Goal: Navigation & Orientation: Find specific page/section

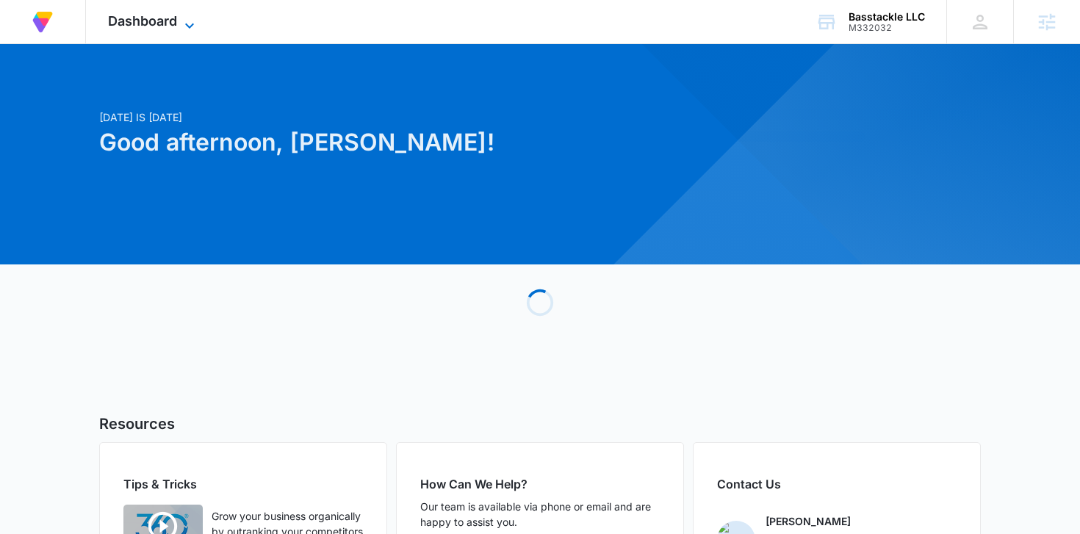
click at [189, 22] on icon at bounding box center [190, 26] width 18 height 18
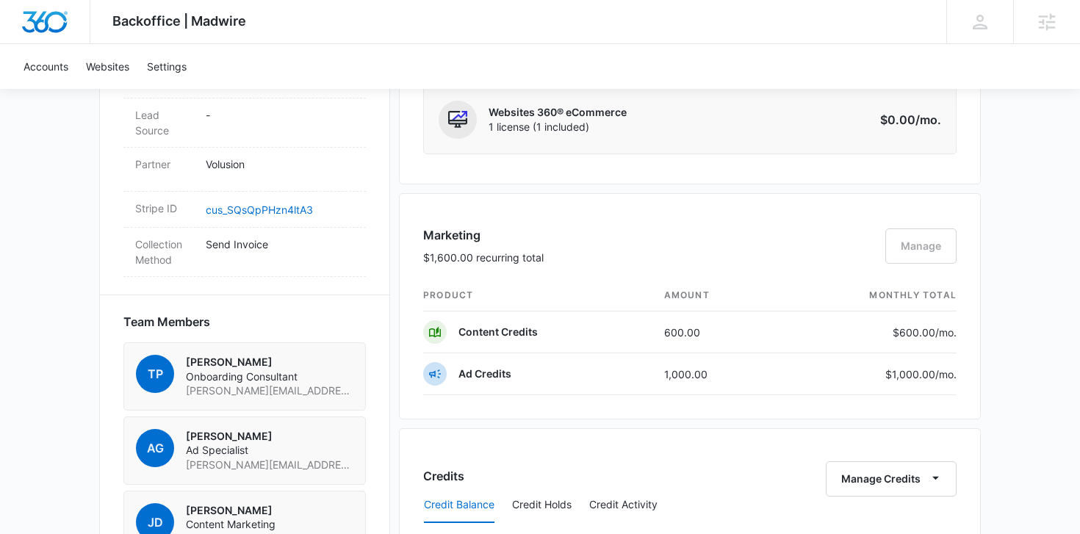
scroll to position [1597, 0]
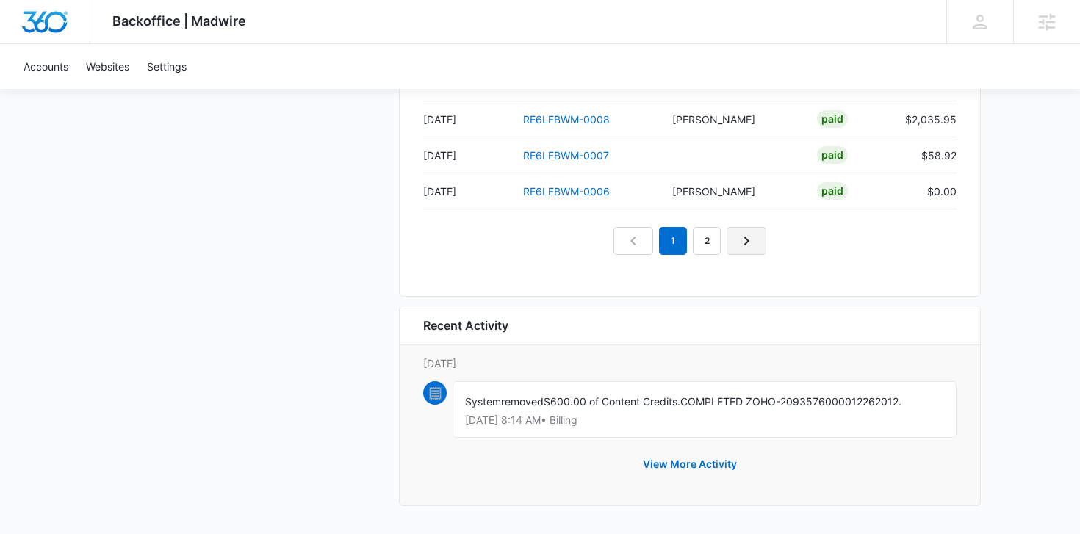
click at [748, 234] on icon "Next Page" at bounding box center [746, 241] width 18 height 18
click at [762, 249] on icon "Next Page" at bounding box center [763, 241] width 18 height 18
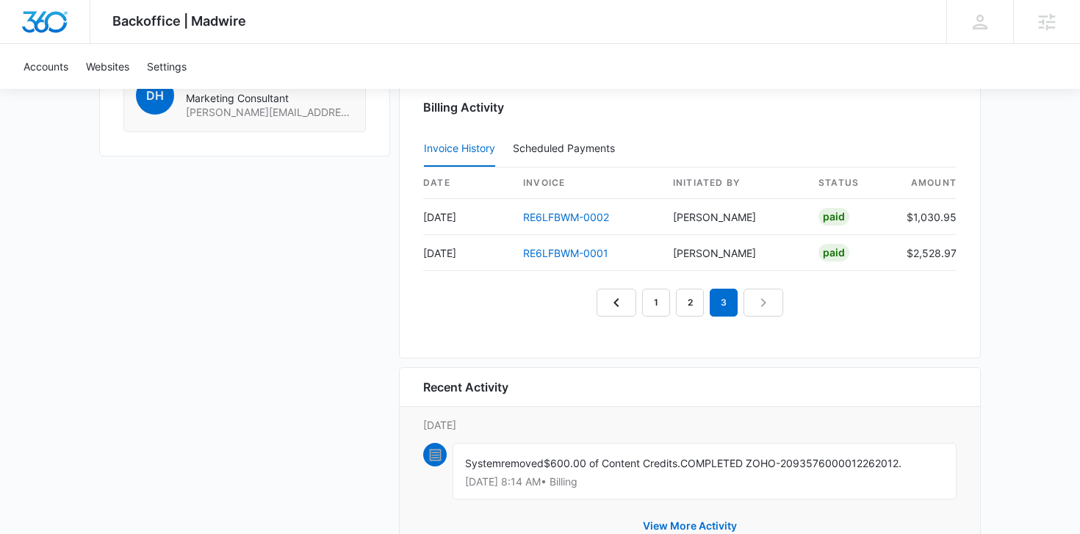
scroll to position [1493, 0]
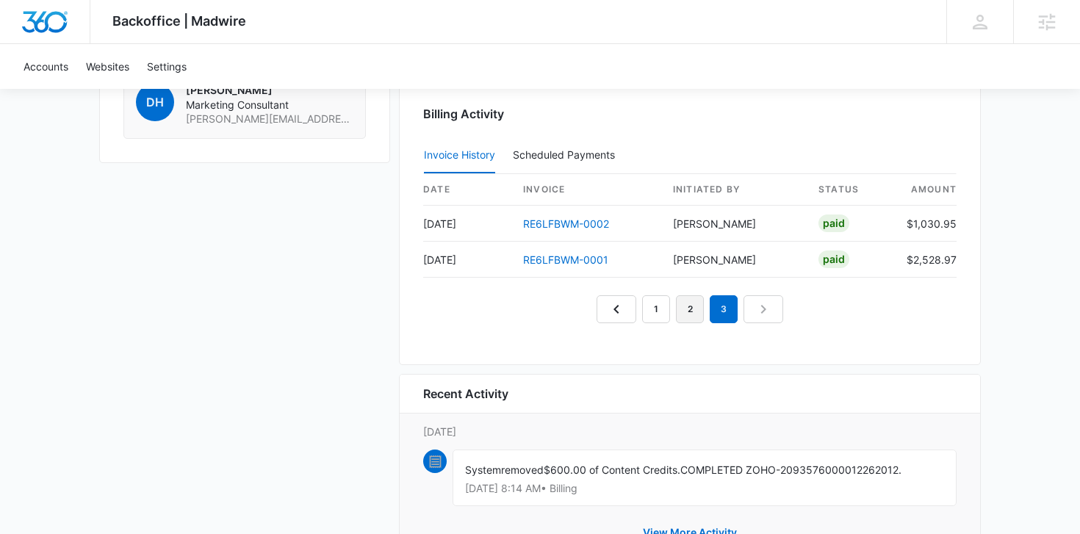
click at [688, 314] on link "2" at bounding box center [690, 309] width 28 height 28
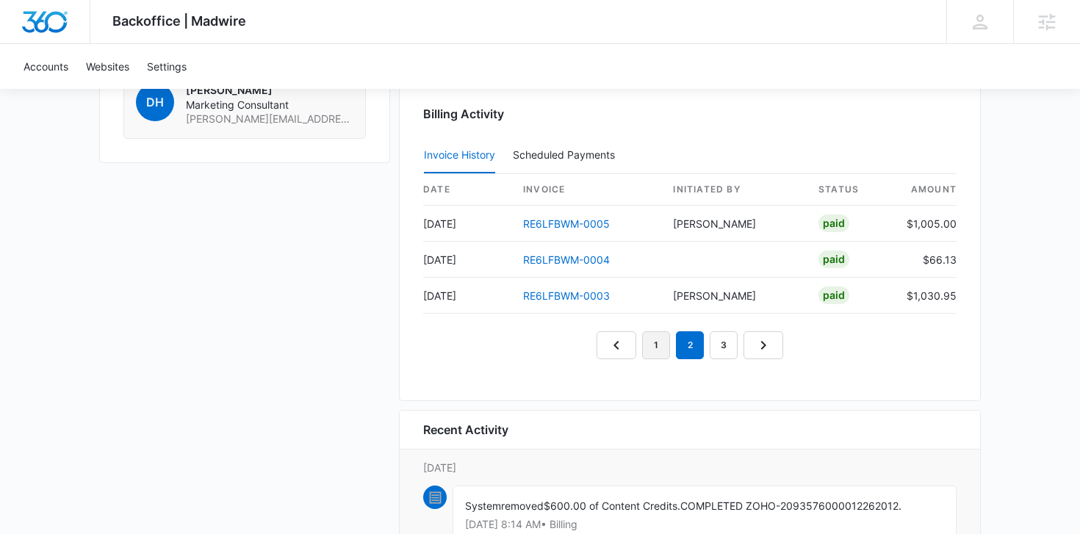
click at [661, 345] on link "1" at bounding box center [656, 345] width 28 height 28
click at [726, 349] on link "3" at bounding box center [723, 345] width 28 height 28
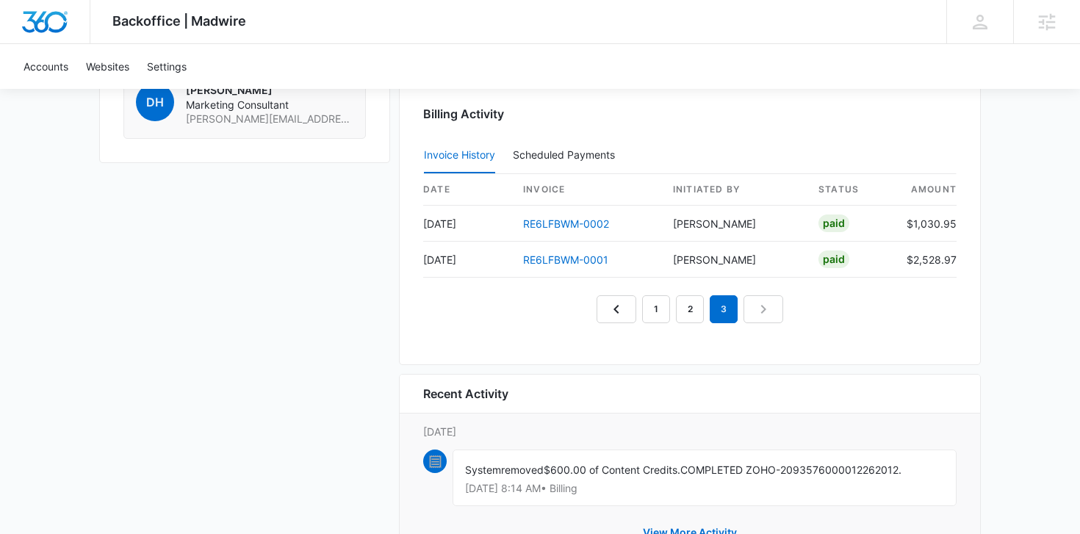
click at [754, 314] on nav "1 2 3" at bounding box center [689, 309] width 187 height 28
click at [692, 311] on link "2" at bounding box center [690, 309] width 28 height 28
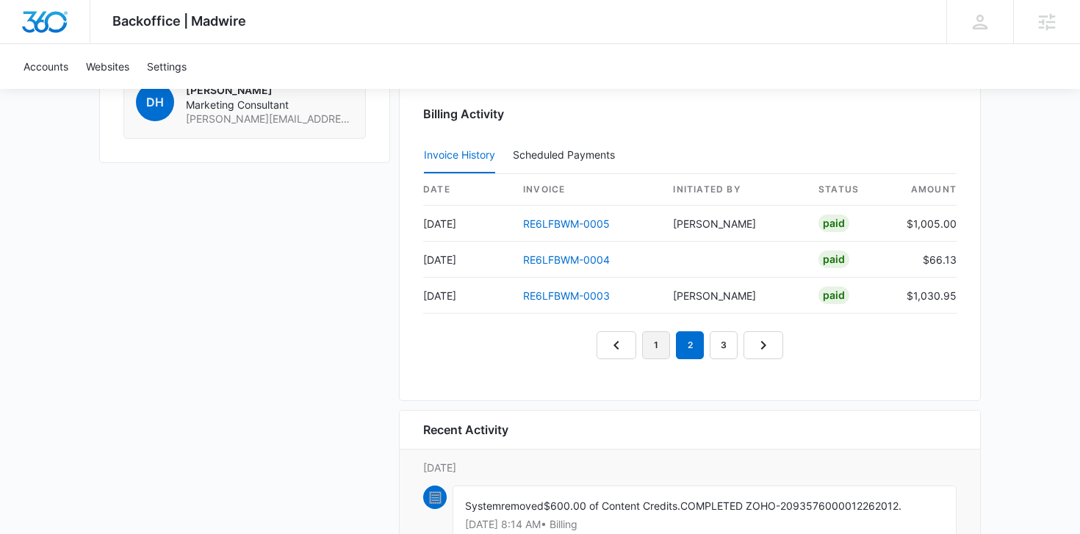
click at [659, 351] on link "1" at bounding box center [656, 345] width 28 height 28
click at [729, 344] on link "3" at bounding box center [723, 345] width 28 height 28
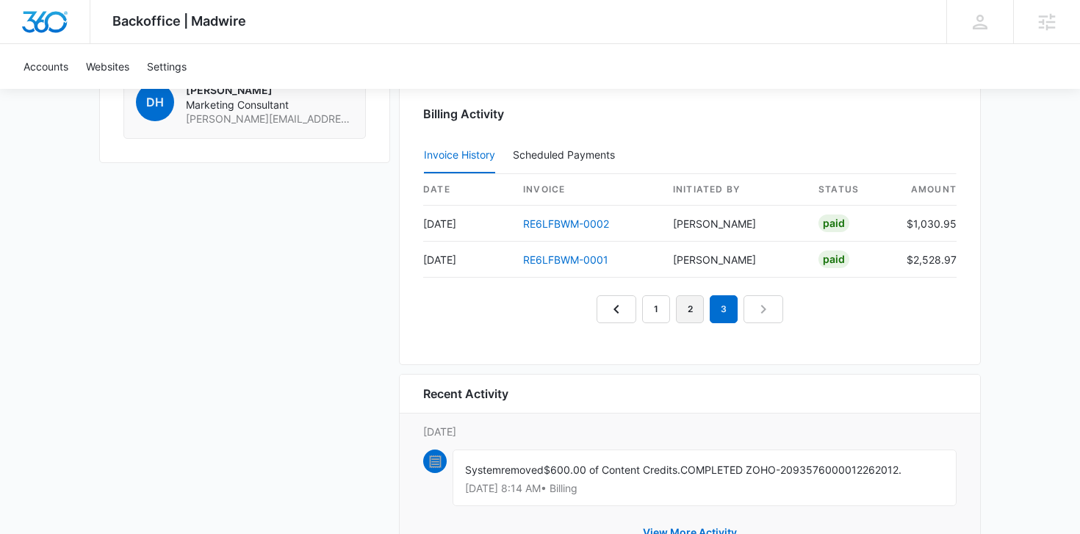
click at [694, 309] on link "2" at bounding box center [690, 309] width 28 height 28
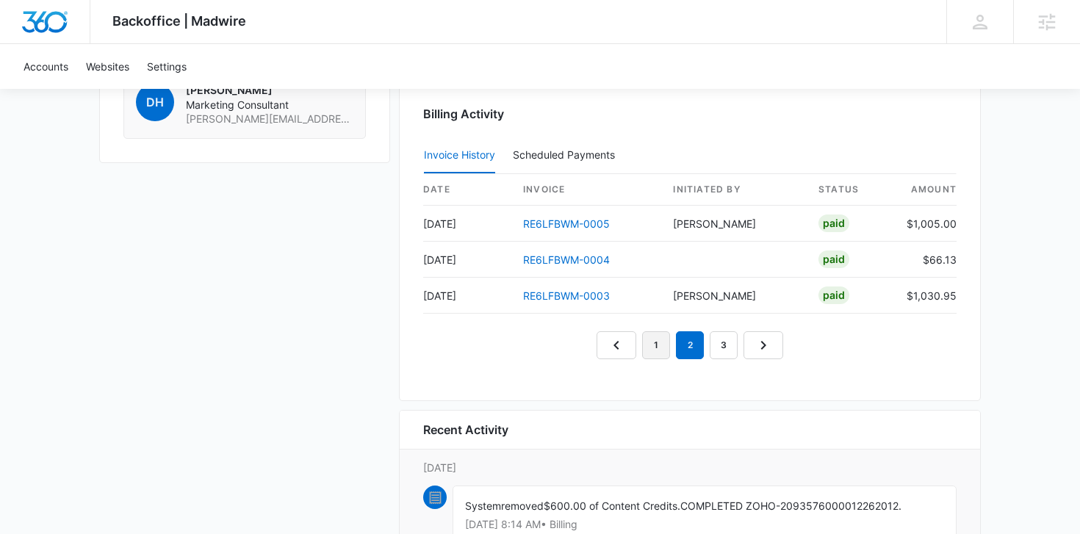
click at [656, 339] on link "1" at bounding box center [656, 345] width 28 height 28
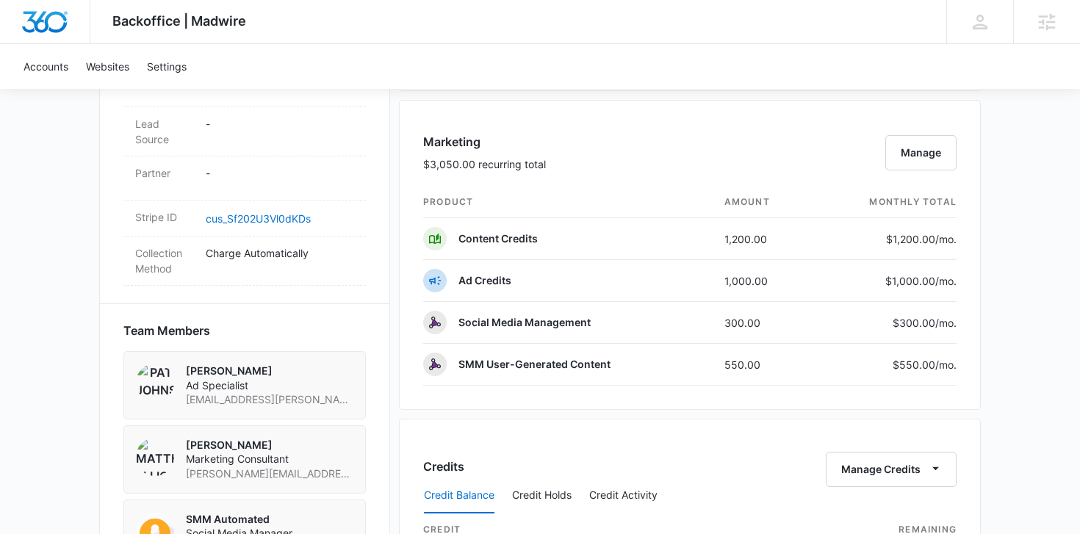
scroll to position [847, 0]
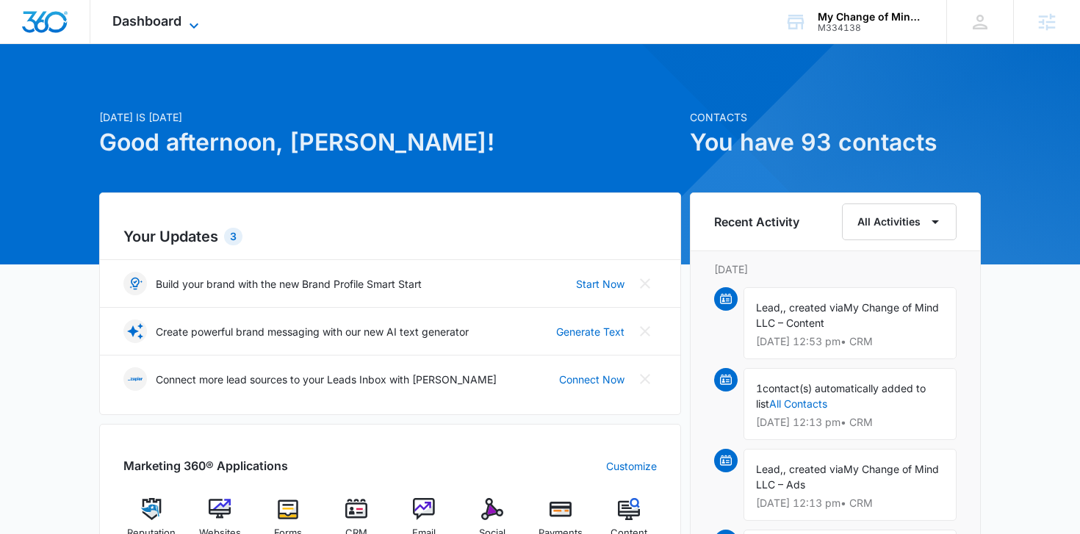
click at [159, 21] on span "Dashboard" at bounding box center [146, 20] width 69 height 15
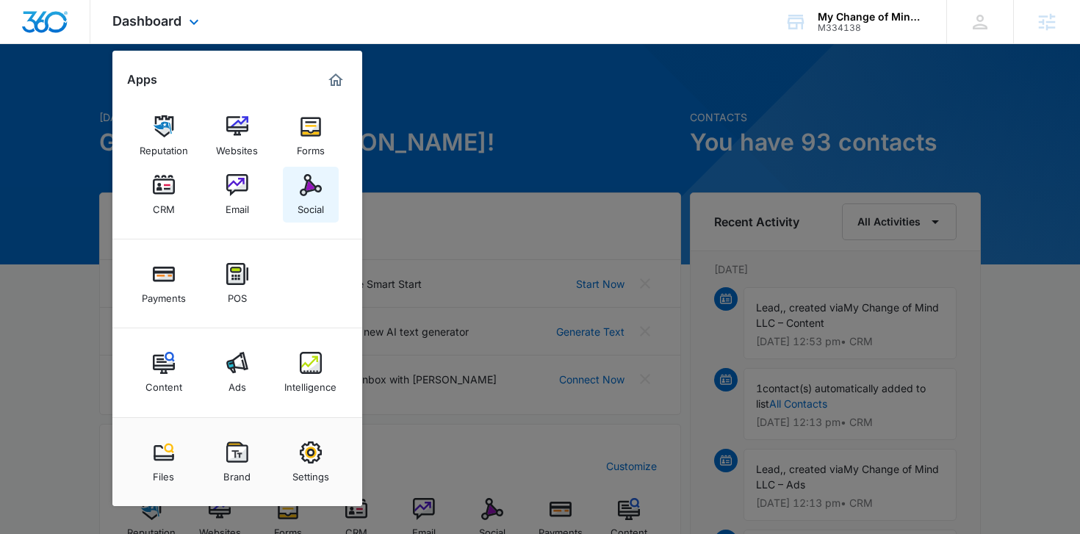
click at [317, 196] on div "Social" at bounding box center [310, 205] width 26 height 19
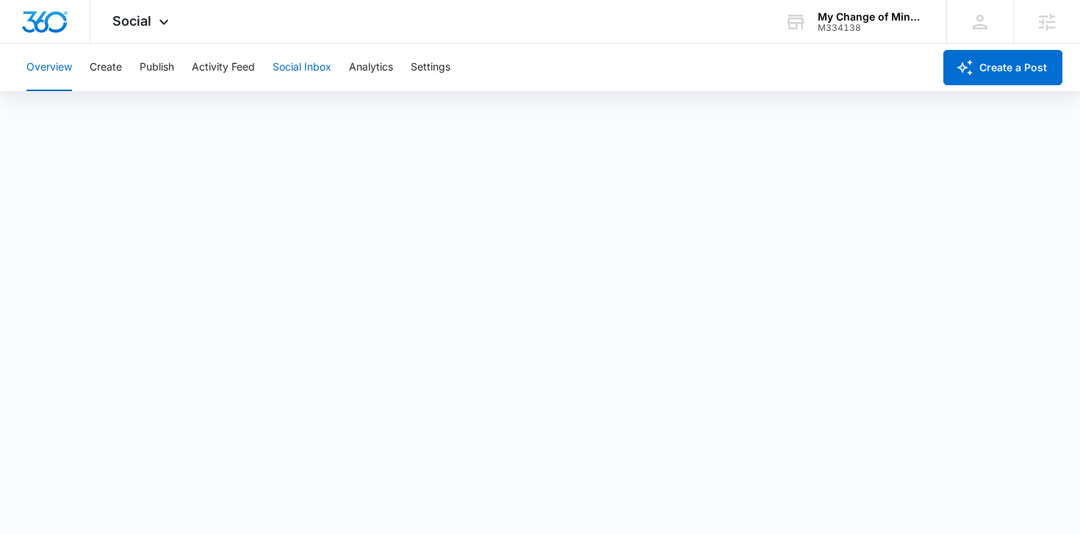
click at [311, 57] on button "Social Inbox" at bounding box center [301, 67] width 59 height 47
click at [367, 73] on button "Analytics" at bounding box center [371, 67] width 44 height 47
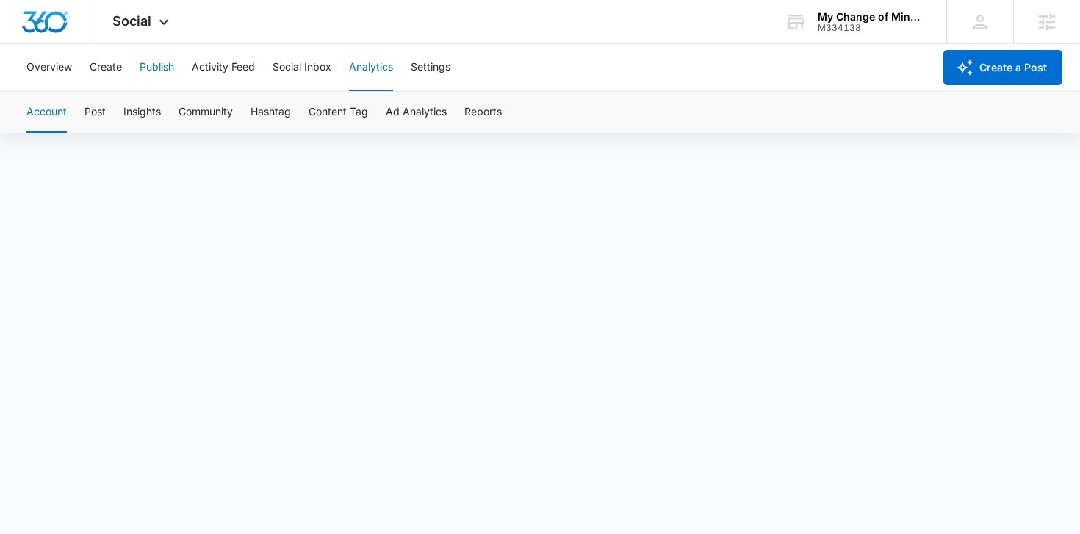
click at [140, 69] on button "Publish" at bounding box center [157, 67] width 35 height 47
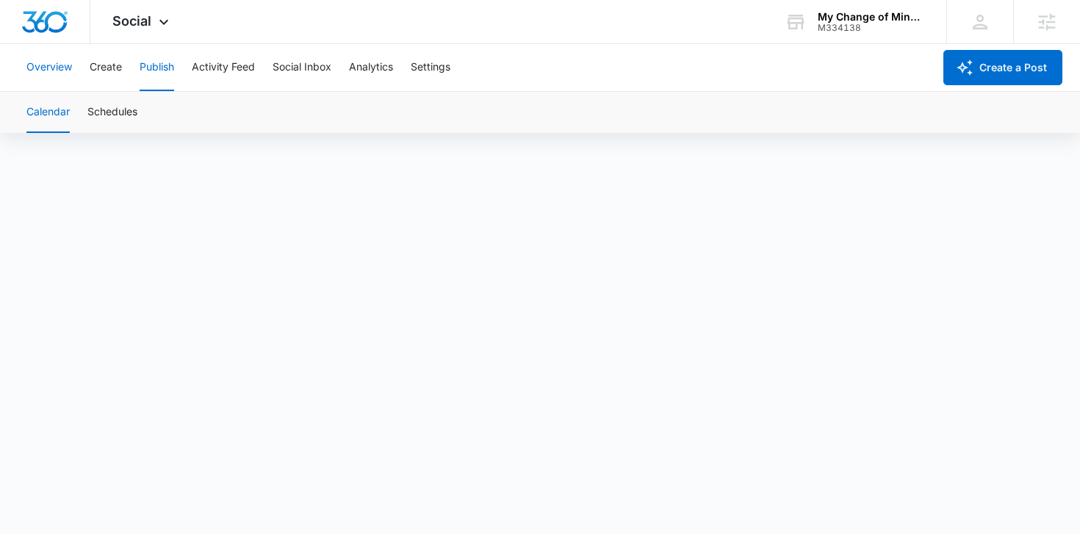
click at [40, 71] on button "Overview" at bounding box center [49, 67] width 46 height 47
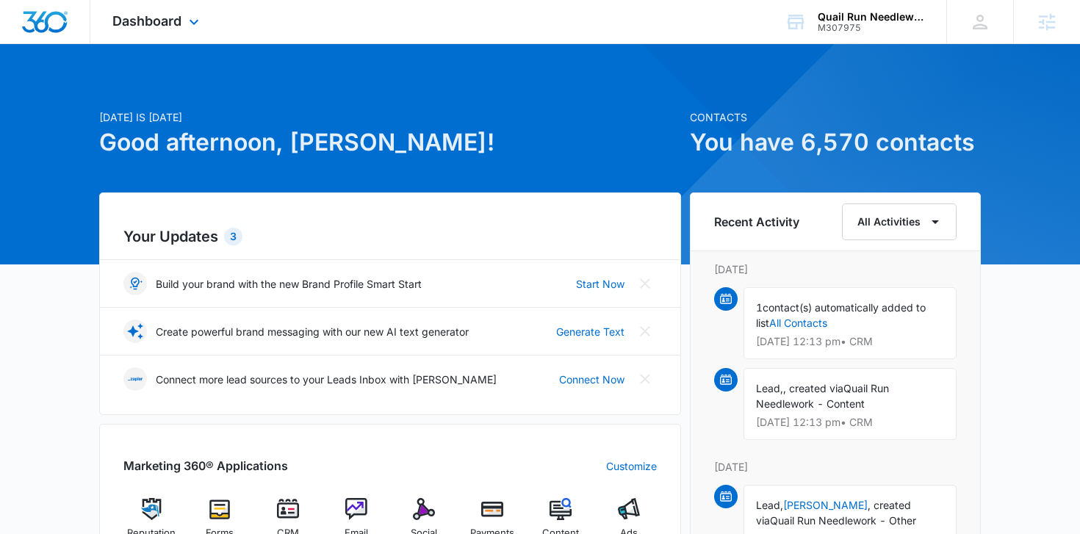
click at [182, 17] on div "Dashboard Apps Reputation Forms CRM Email Social Payments POS Content Ads Intel…" at bounding box center [157, 21] width 134 height 43
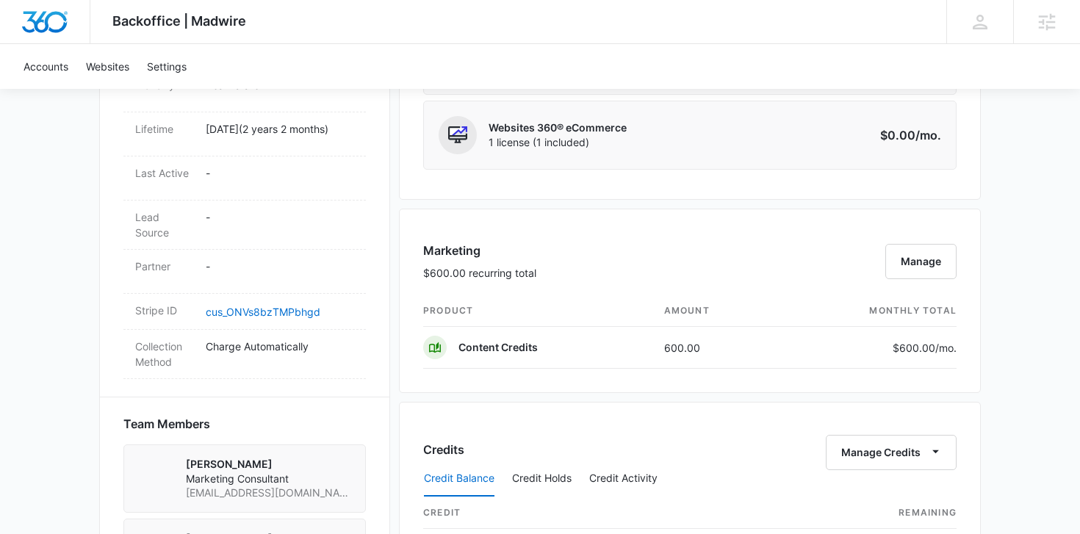
scroll to position [753, 0]
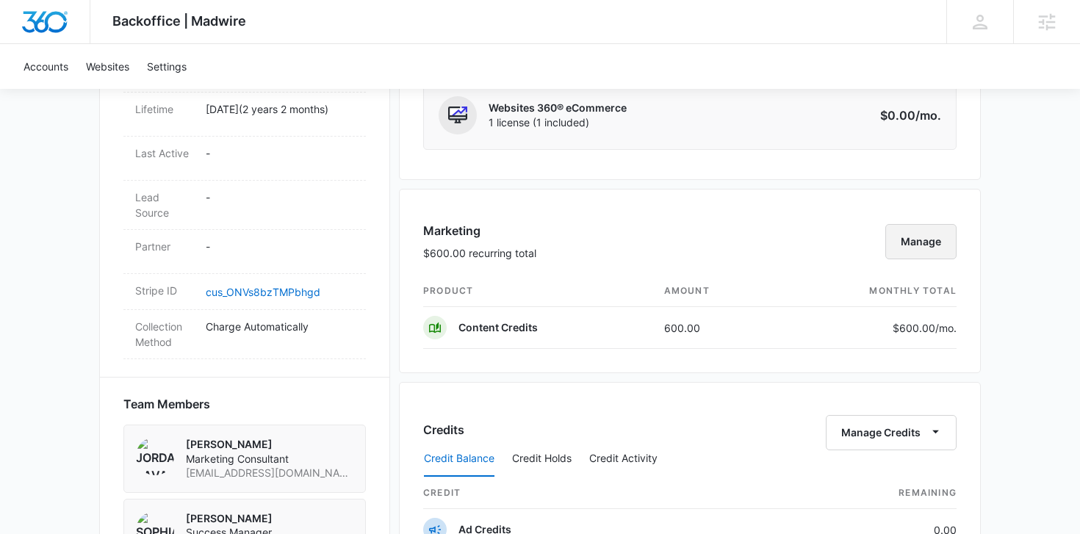
click at [916, 250] on button "Manage" at bounding box center [920, 241] width 71 height 35
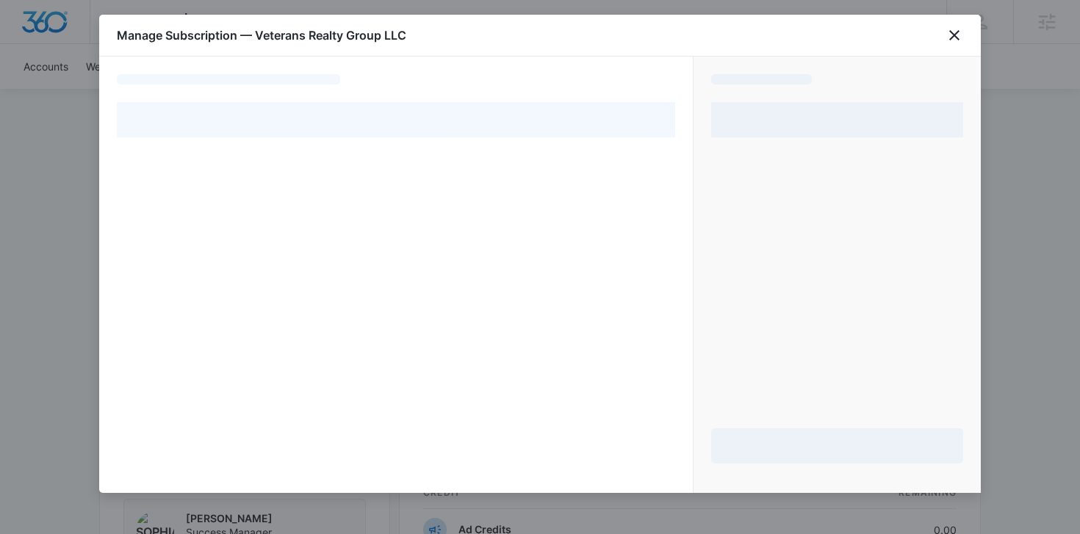
select select "pm_1PRKwHA4n8RTgNjUOnprGRT3"
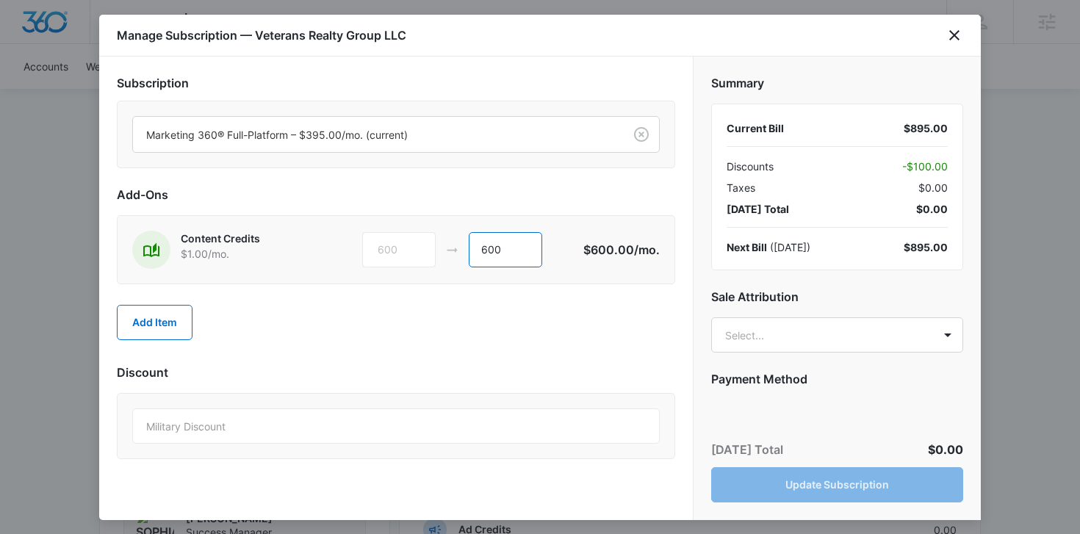
click at [488, 250] on input "600" at bounding box center [505, 249] width 73 height 35
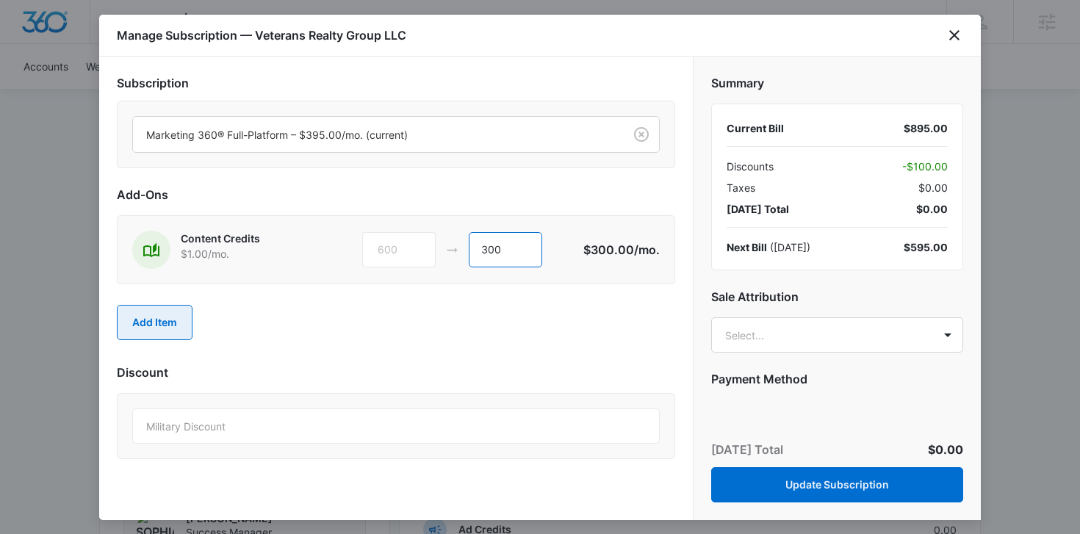
type input "300"
click at [131, 322] on button "Add Item" at bounding box center [155, 322] width 76 height 35
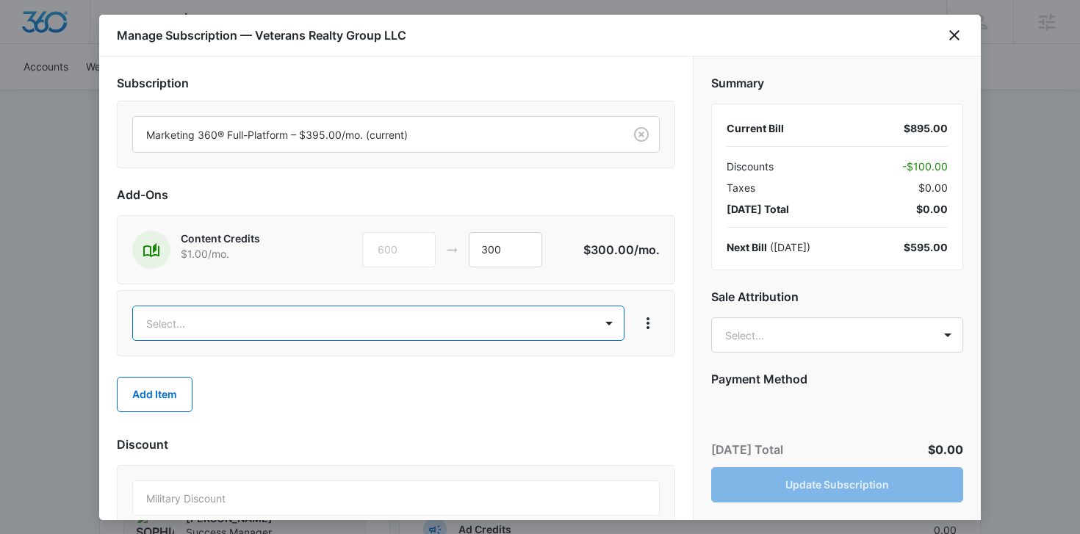
click at [430, 321] on body "Backoffice | Madwire Apps Settings SE Sophia Elmore sophia.elmore@madwire.com M…" at bounding box center [540, 274] width 1080 height 2054
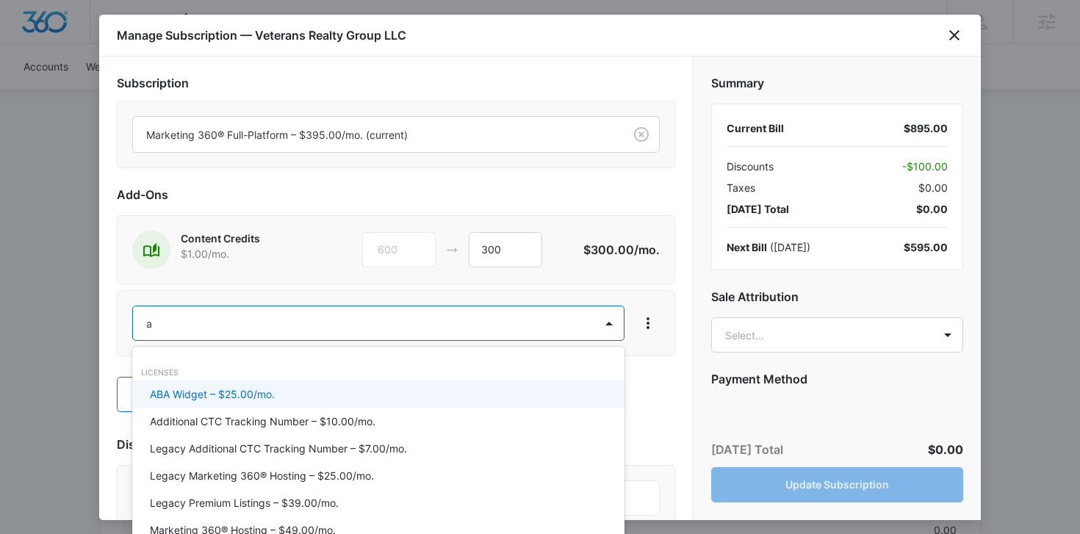
type input "ad"
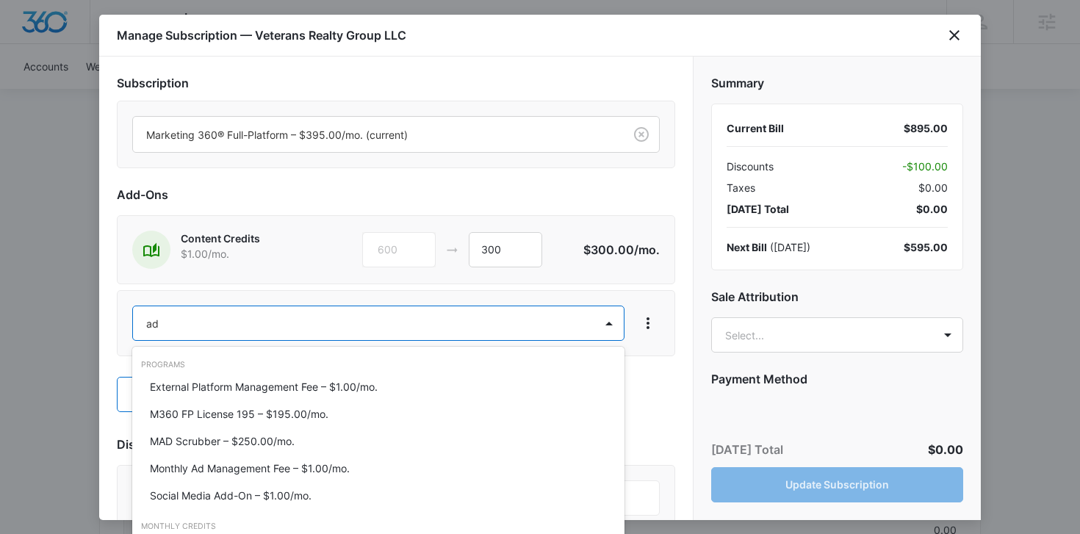
scroll to position [226, 0]
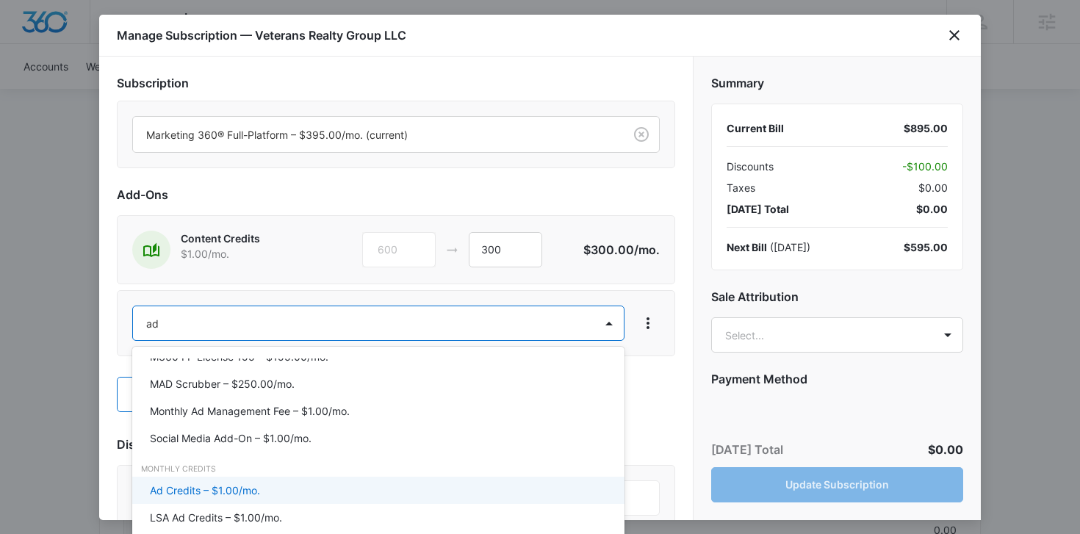
click at [292, 488] on div "Ad Credits – $1.00/mo." at bounding box center [377, 489] width 454 height 15
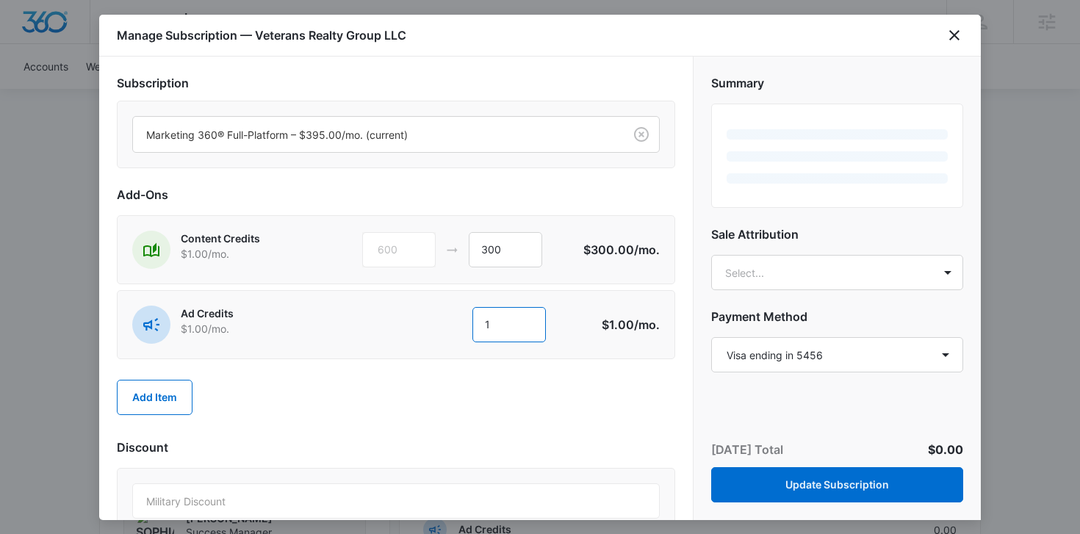
click at [515, 329] on input "1" at bounding box center [508, 324] width 73 height 35
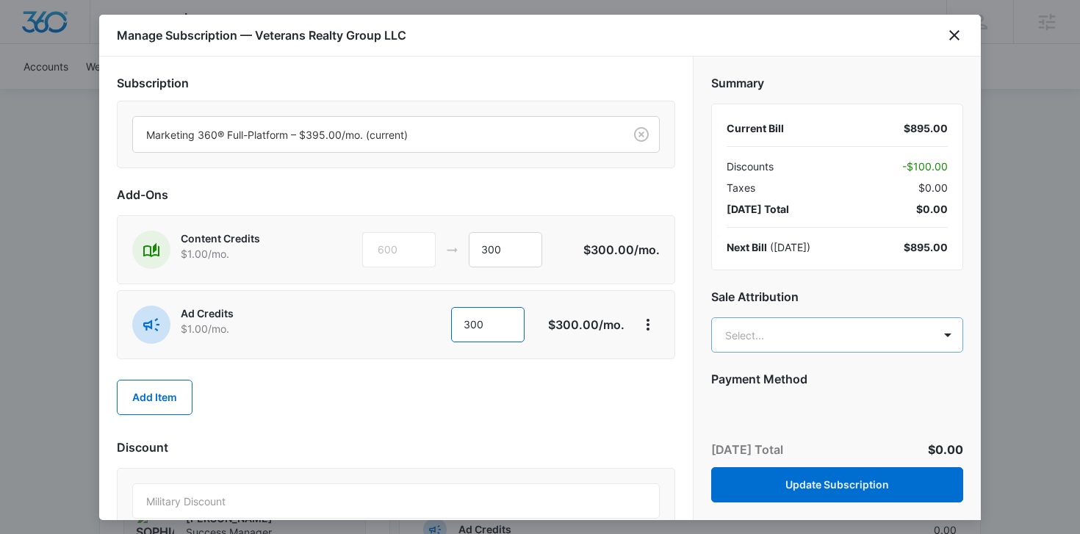
type input "300"
click at [727, 336] on body "Backoffice | Madwire Apps Settings SE Sophia Elmore sophia.elmore@madwire.com M…" at bounding box center [540, 274] width 1080 height 2054
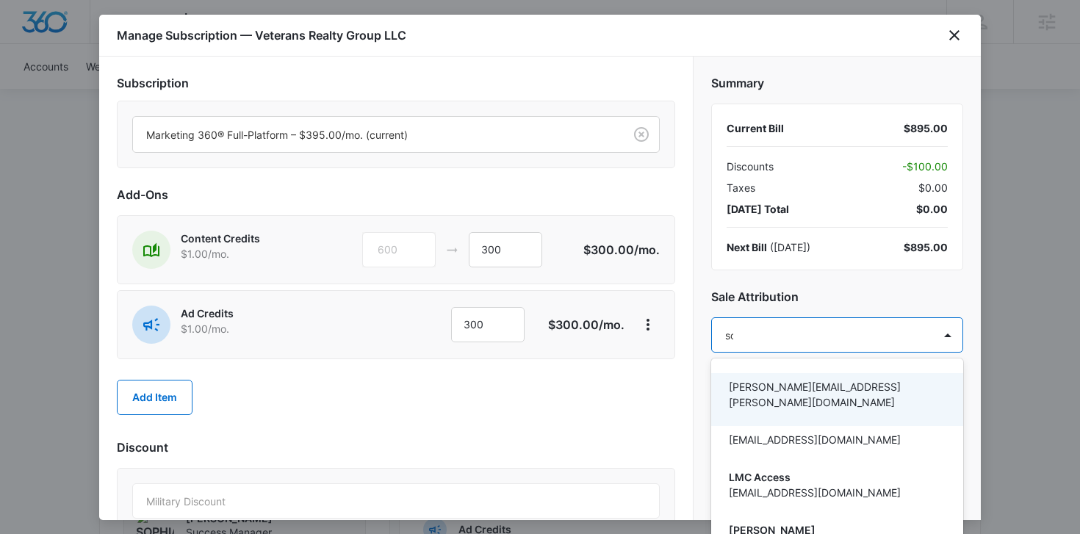
type input "sop"
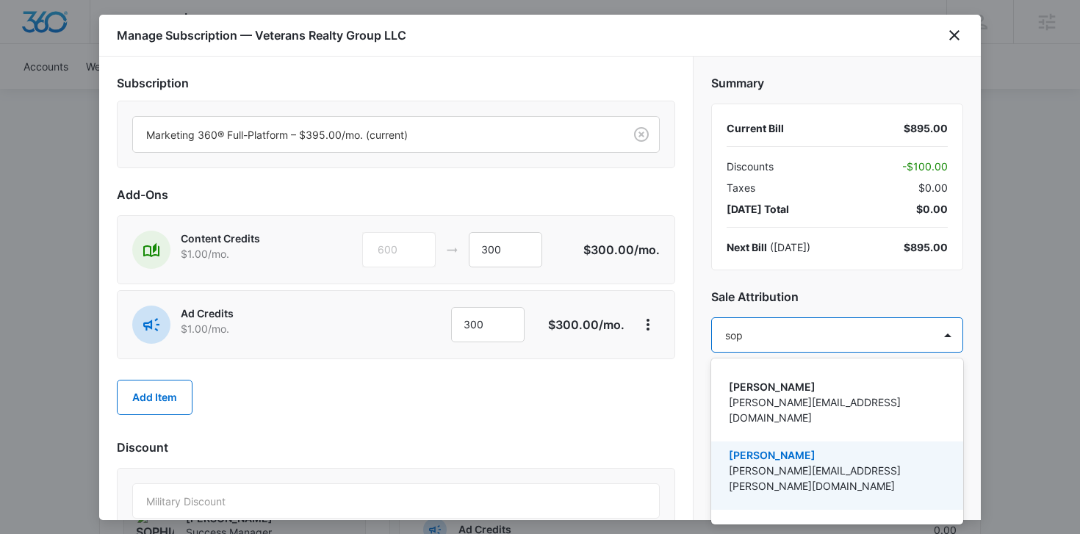
click at [761, 463] on p "[PERSON_NAME][EMAIL_ADDRESS][PERSON_NAME][DOMAIN_NAME]" at bounding box center [836, 478] width 214 height 31
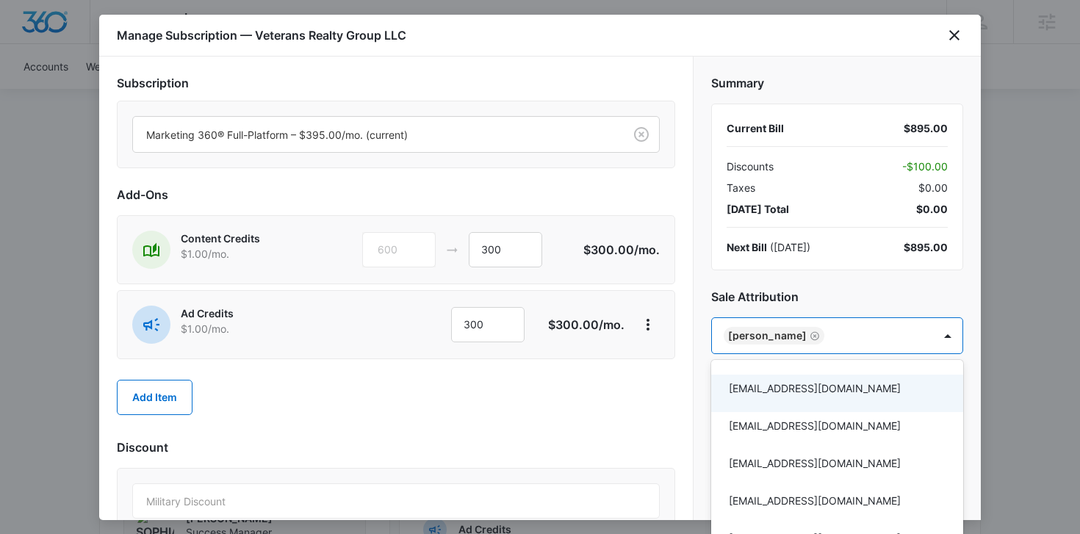
click at [662, 401] on div at bounding box center [540, 267] width 1080 height 534
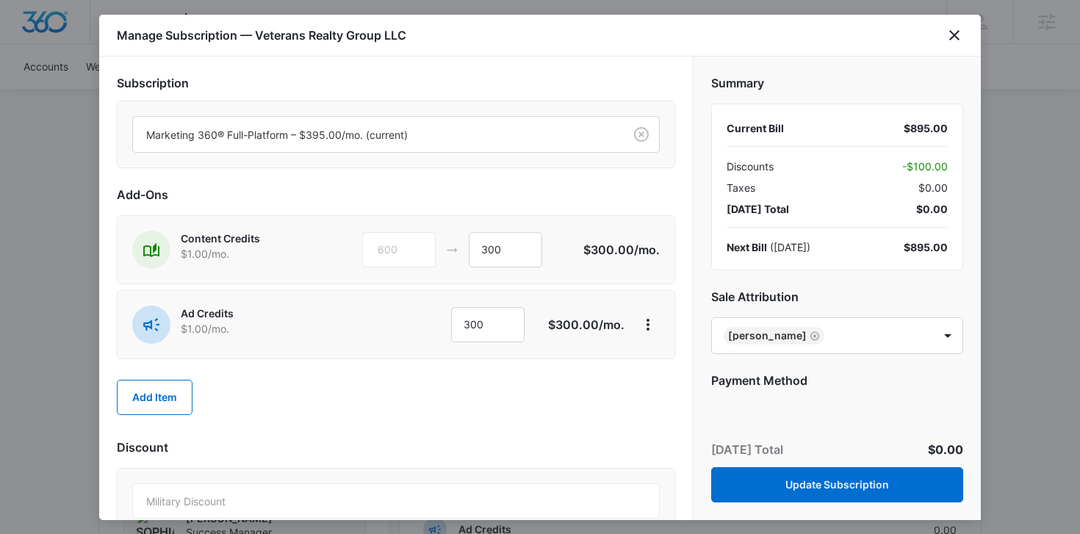
scroll to position [37, 0]
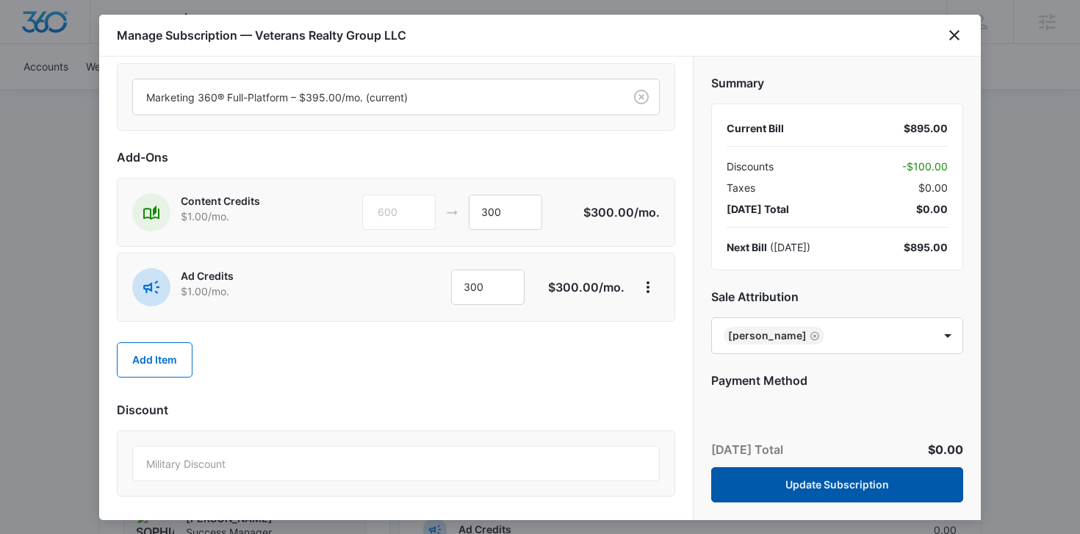
click at [805, 482] on button "Update Subscription" at bounding box center [837, 484] width 252 height 35
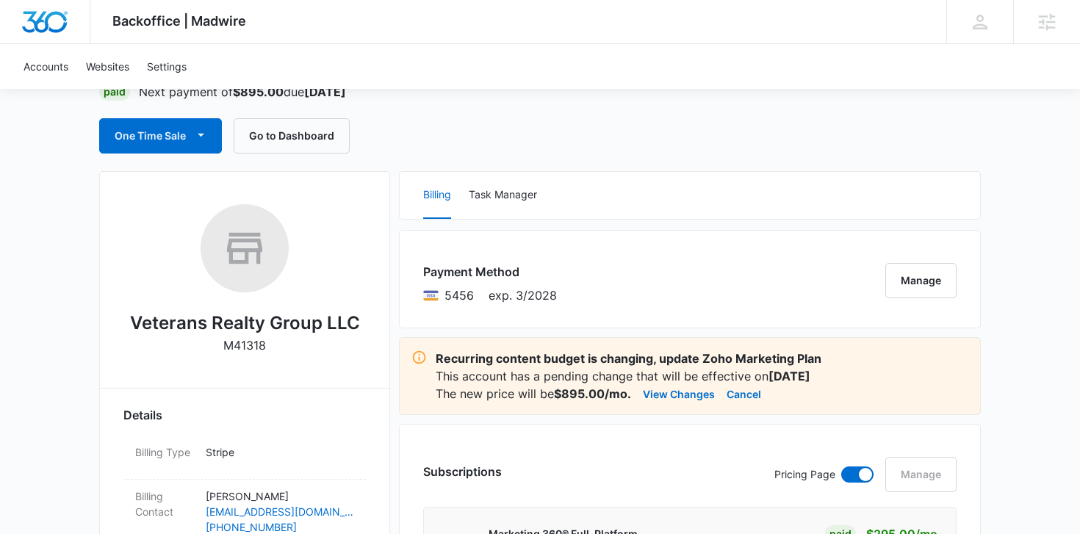
scroll to position [0, 0]
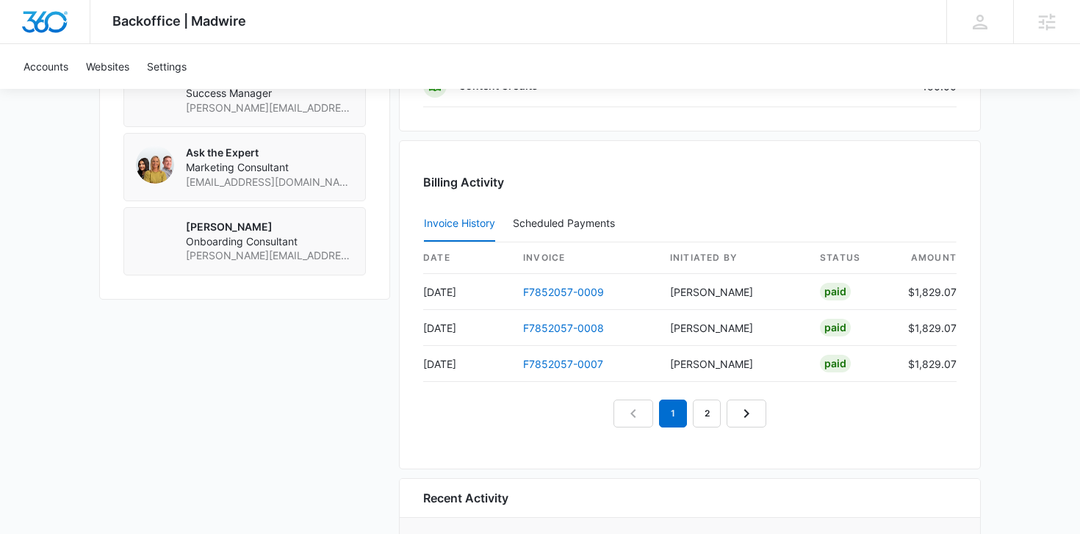
scroll to position [1277, 0]
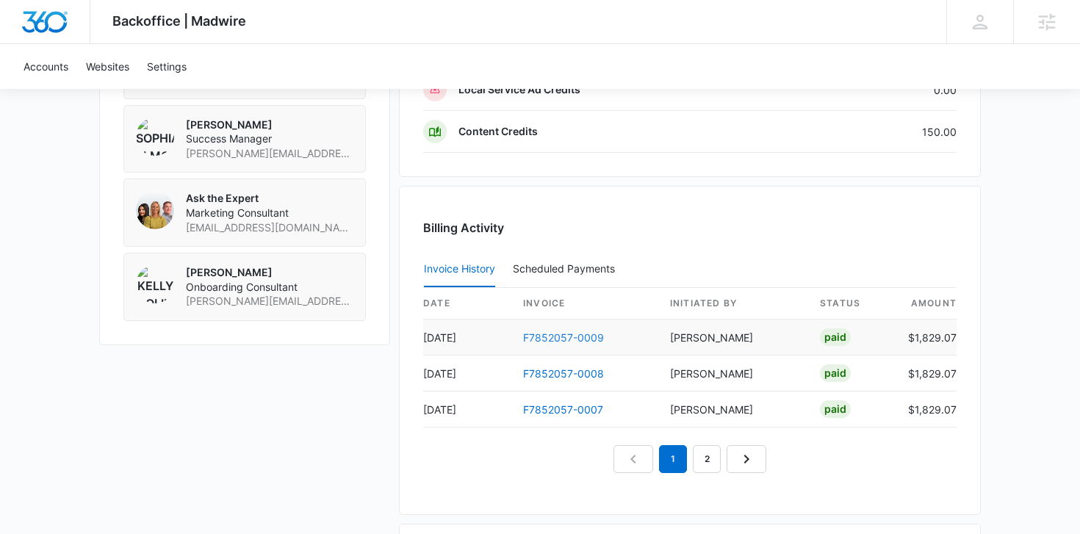
click at [544, 332] on link "F7852057-0009" at bounding box center [563, 337] width 81 height 12
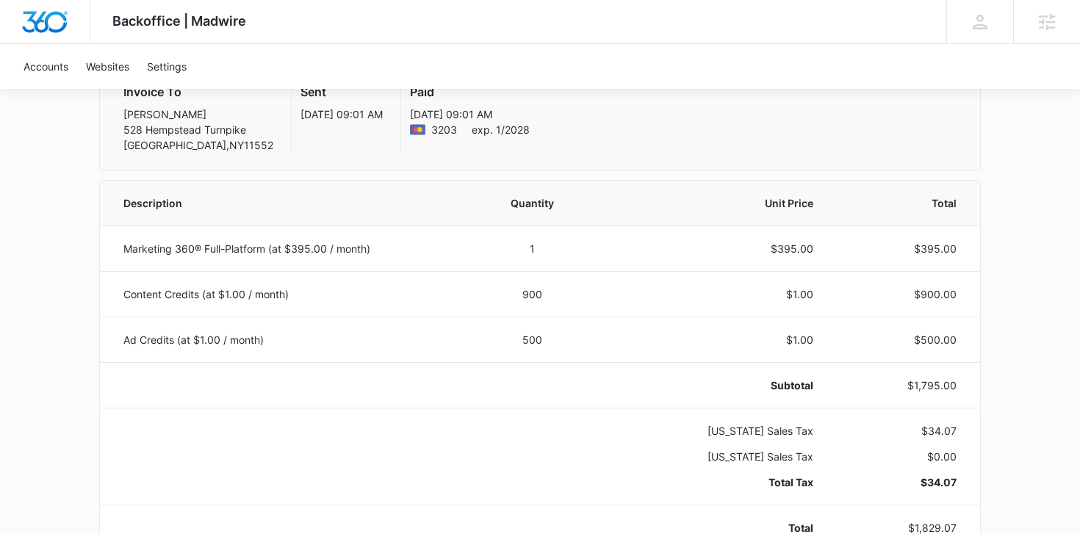
scroll to position [215, 0]
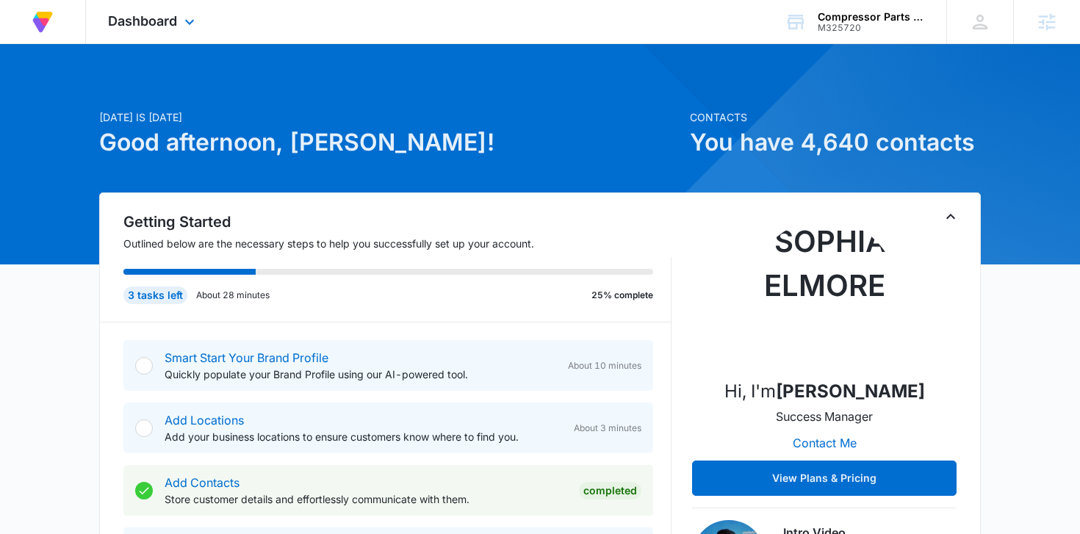
click at [179, 31] on div "Dashboard Apps Reputation Forms CRM Email Social Content Ads Intelligence Files…" at bounding box center [153, 21] width 134 height 43
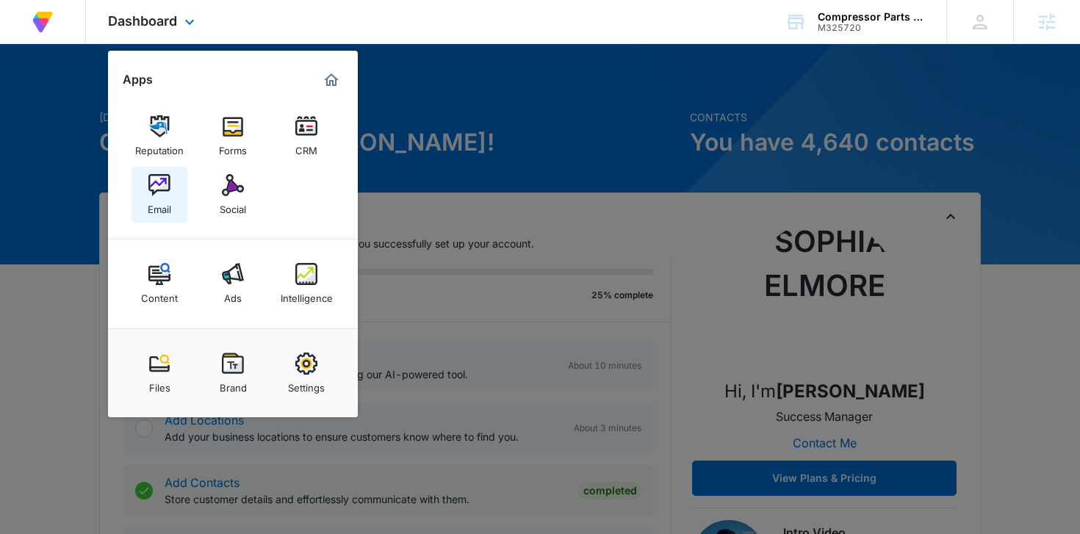
click at [153, 186] on img at bounding box center [159, 185] width 22 height 22
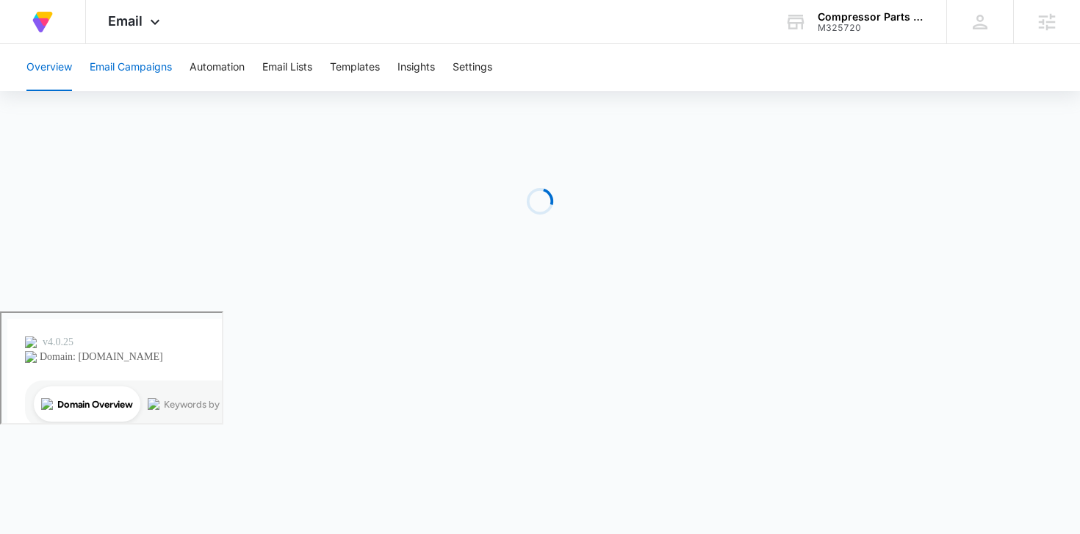
click at [143, 77] on button "Email Campaigns" at bounding box center [131, 67] width 82 height 47
